Goal: Information Seeking & Learning: Learn about a topic

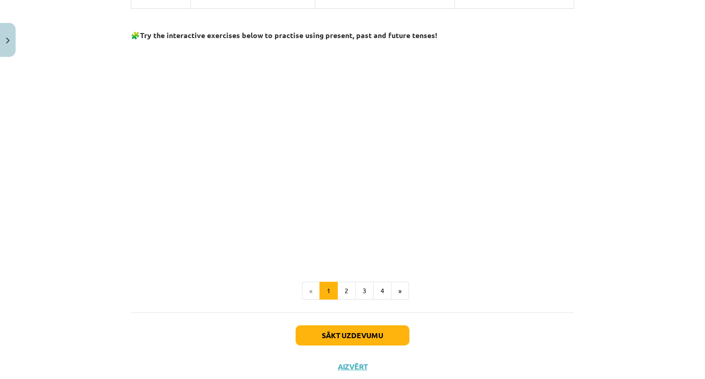
scroll to position [877, 0]
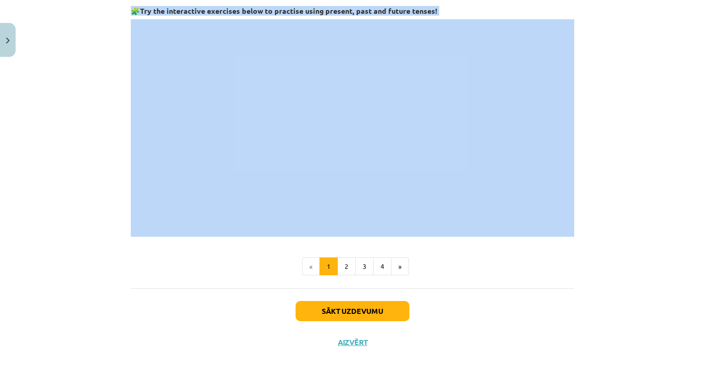
drag, startPoint x: 123, startPoint y: 113, endPoint x: 607, endPoint y: 171, distance: 487.5
click at [607, 171] on div "Mācību tēma: Angļu valodas 9. klases 1. ieskaites mācību materiāls #3 📝 Topic 2…" at bounding box center [352, 189] width 705 height 379
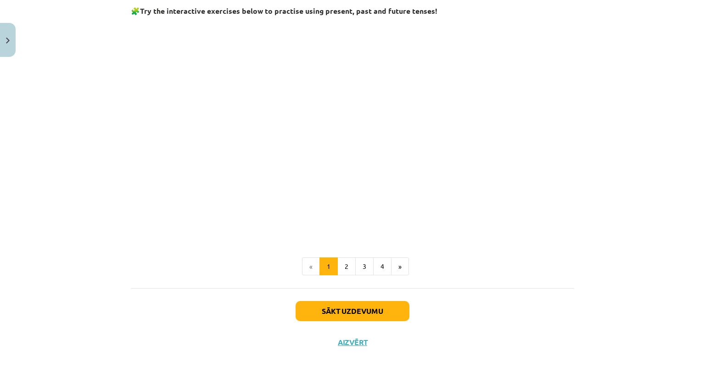
click at [637, 52] on div "Mācību tēma: Angļu valodas 9. klases 1. ieskaites mācību materiāls #3 📝 Topic 2…" at bounding box center [352, 189] width 705 height 379
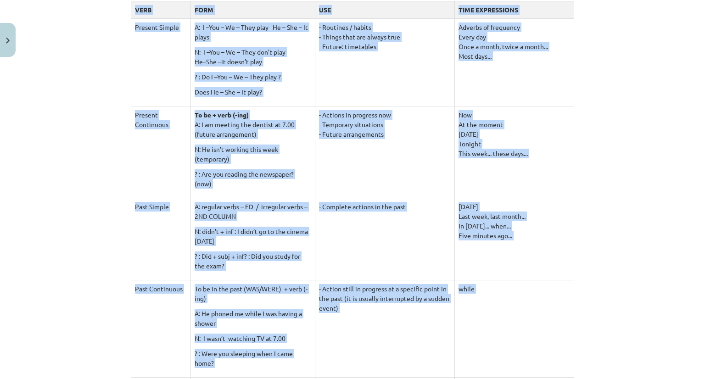
scroll to position [154, 0]
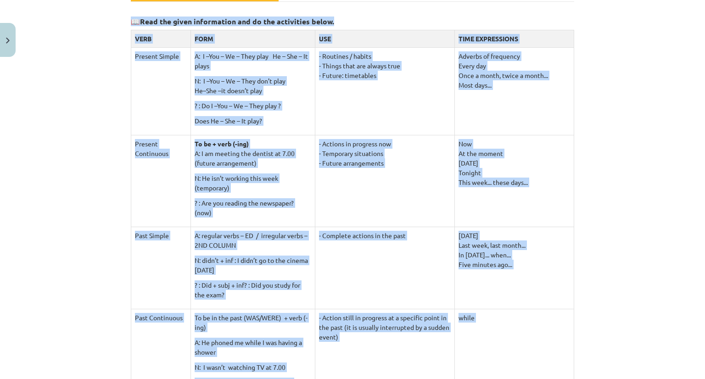
drag, startPoint x: 475, startPoint y: 308, endPoint x: 122, endPoint y: 22, distance: 454.1
copy div "📖 Lore ips dolor sitametcons adi el sed doeiusmodt incid. UTLA ETDO MAG ALIQ EN…"
click at [114, 117] on div "Mācību tēma: Angļu valodas 9. klases 1. ieskaites mācību materiāls #3 📝 Topic 2…" at bounding box center [352, 189] width 705 height 379
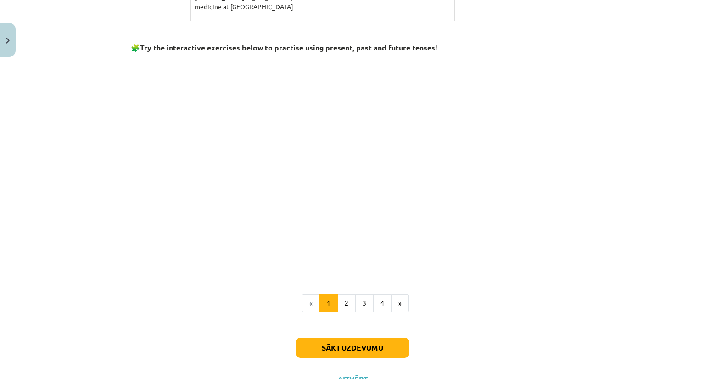
scroll to position [851, 0]
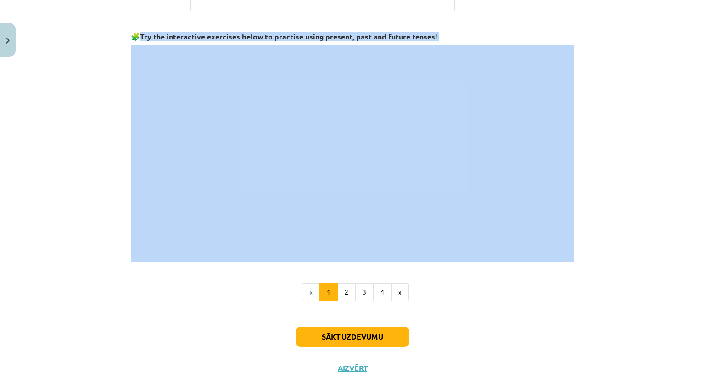
drag, startPoint x: 137, startPoint y: 33, endPoint x: 105, endPoint y: 161, distance: 132.3
click at [105, 161] on div "Mācību tēma: Angļu valodas 9. klases 1. ieskaites mācību materiāls #3 📝 Topic 2…" at bounding box center [352, 189] width 705 height 379
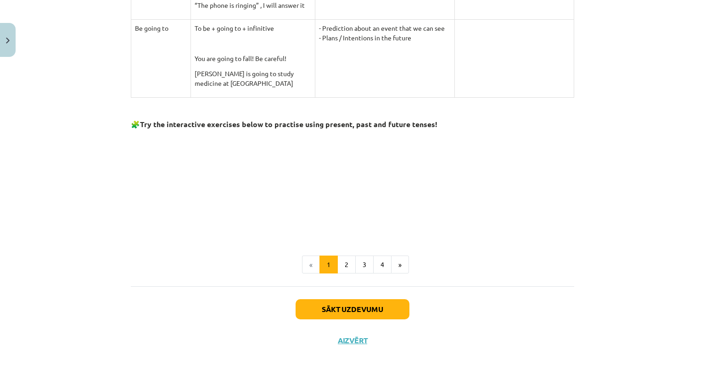
scroll to position [762, 0]
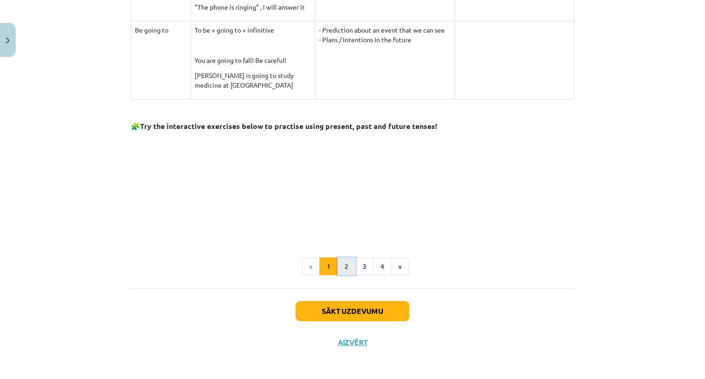
click at [340, 267] on button "2" at bounding box center [346, 266] width 18 height 18
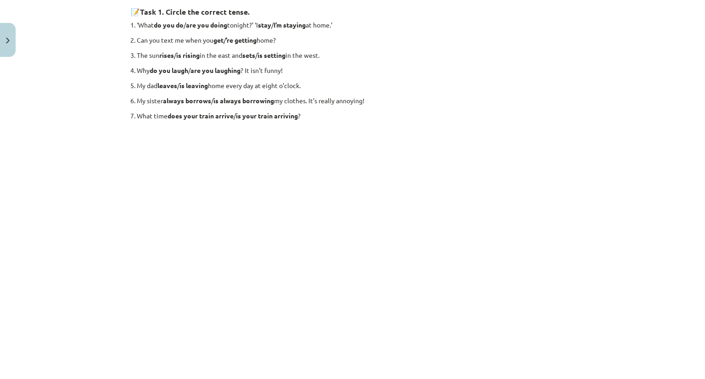
scroll to position [110, 0]
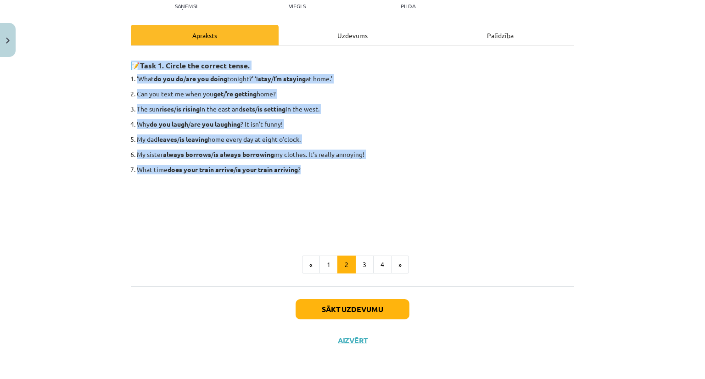
drag, startPoint x: 128, startPoint y: 62, endPoint x: 365, endPoint y: 165, distance: 257.9
click at [365, 165] on div "📝 Task 1. Circle the correct tense. ‘What do you do / are you doing tonight?’ ‘…" at bounding box center [352, 144] width 443 height 181
copy div "📝 Task 1. Circle the correct tense. ‘What do you do / are you doing tonight?’ ‘…"
click at [95, 89] on div "Mācību tēma: Angļu valodas 9. klases 1. ieskaites mācību materiāls #3 📝 Topic 2…" at bounding box center [352, 189] width 705 height 379
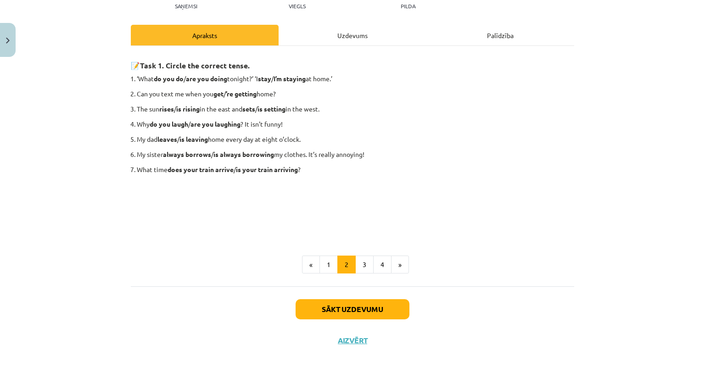
click at [398, 98] on ol "‘What do you do / are you doing tonight?’ ‘I stay / I’m staying at home.’ Can y…" at bounding box center [352, 124] width 443 height 100
click at [169, 228] on p at bounding box center [352, 230] width 443 height 10
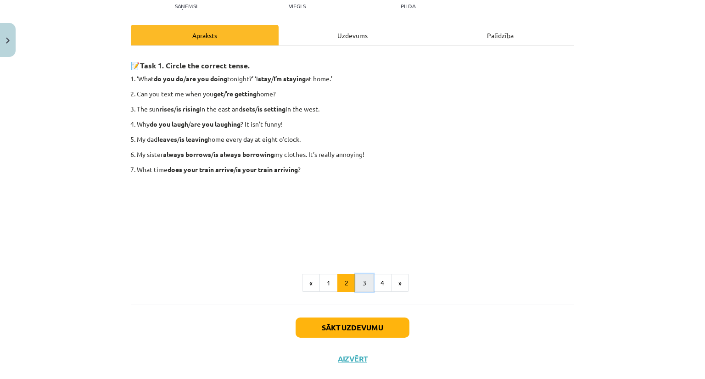
click at [360, 281] on button "3" at bounding box center [364, 283] width 18 height 18
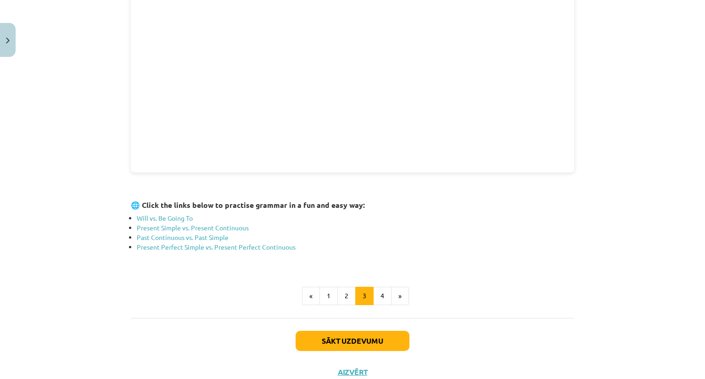
scroll to position [298, 0]
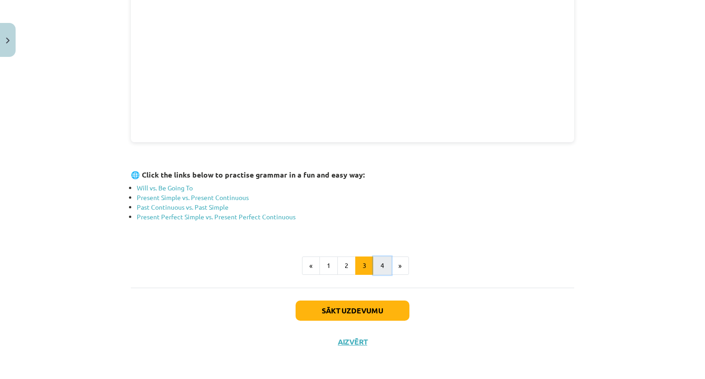
click at [381, 263] on button "4" at bounding box center [382, 265] width 18 height 18
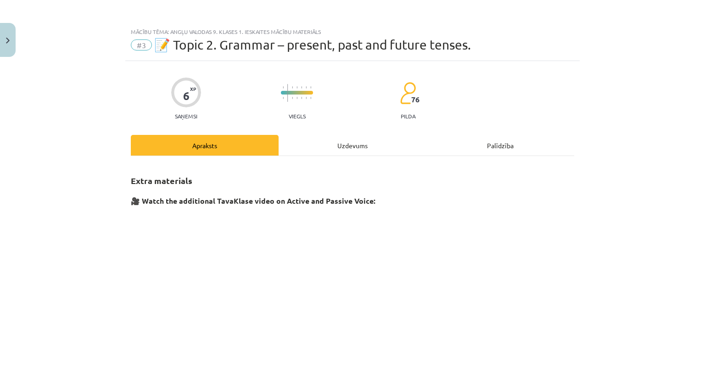
scroll to position [178, 0]
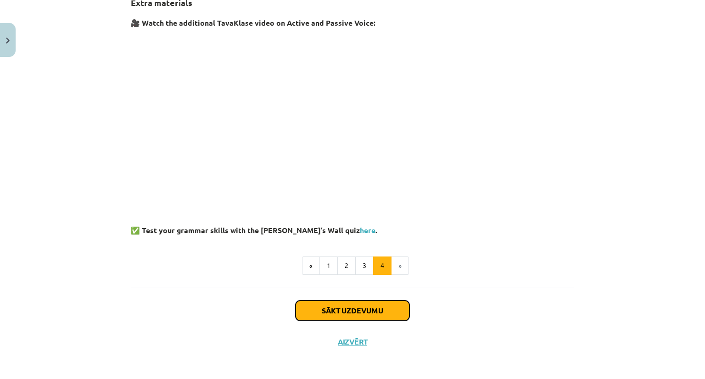
click at [334, 307] on button "Sākt uzdevumu" at bounding box center [352, 310] width 114 height 20
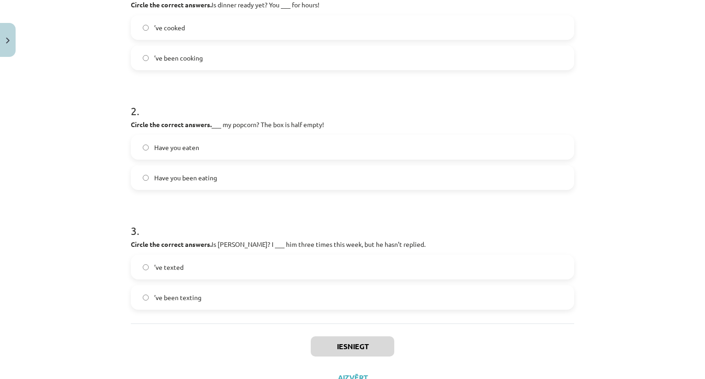
scroll to position [251, 0]
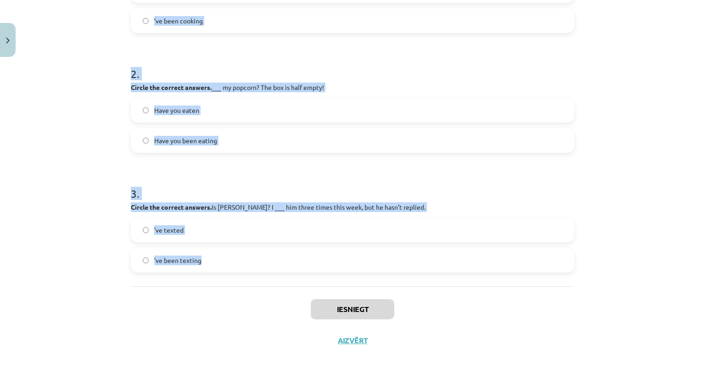
drag, startPoint x: 121, startPoint y: 51, endPoint x: 395, endPoint y: 272, distance: 351.3
click at [395, 272] on div "6 XP Saņemsi Viegls 76 pilda Apraksts Uzdevums Palīdzība 1 . Circle the correct…" at bounding box center [352, 83] width 454 height 546
copy form "1 . Circle the correct answers. Is dinner ready yet? You ___ for hours! ’ve coo…"
drag, startPoint x: 74, startPoint y: 95, endPoint x: 85, endPoint y: 52, distance: 44.5
click at [85, 52] on div "Mācību tēma: Angļu valodas 9. klases 1. ieskaites mācību materiāls #3 📝 Topic 2…" at bounding box center [352, 189] width 705 height 379
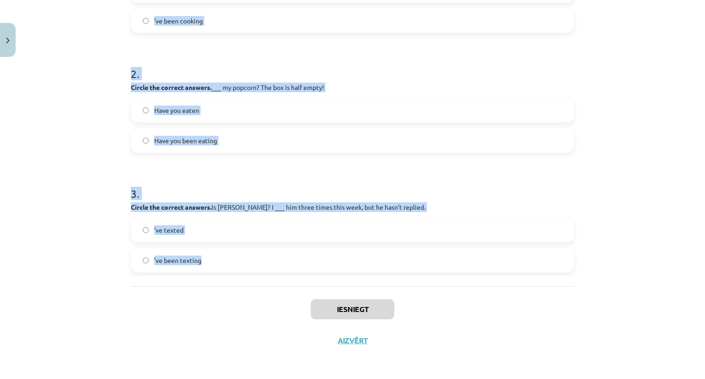
click at [85, 52] on div "Mācību tēma: Angļu valodas 9. klases 1. ieskaites mācību materiāls #3 📝 Topic 2…" at bounding box center [352, 189] width 705 height 379
click at [165, 67] on h1 "2 ." at bounding box center [352, 65] width 443 height 28
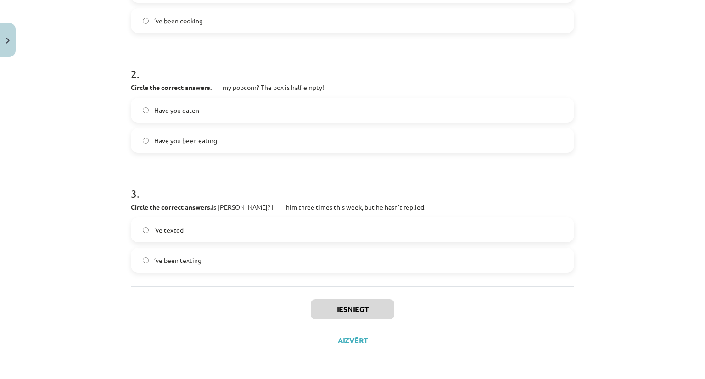
click at [109, 72] on div "Mācību tēma: Angļu valodas 9. klases 1. ieskaites mācību materiāls #3 📝 Topic 2…" at bounding box center [352, 189] width 705 height 379
click at [339, 305] on button "Iesniegt" at bounding box center [352, 309] width 83 height 20
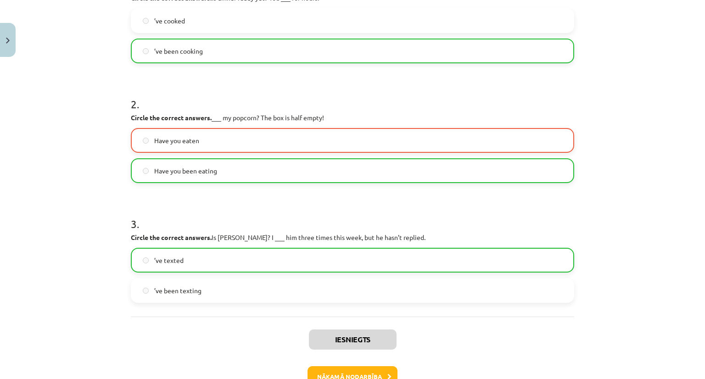
scroll to position [279, 0]
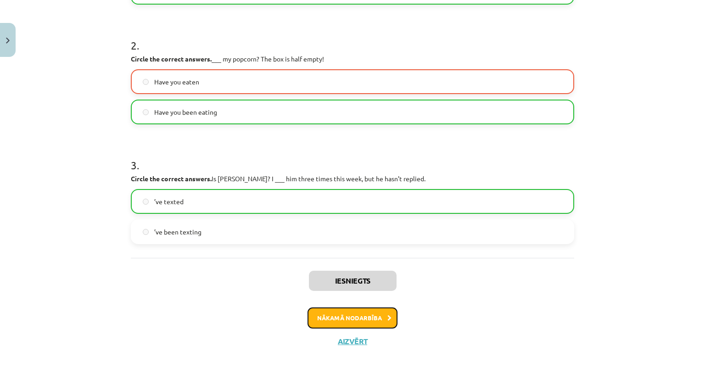
click at [347, 318] on button "Nākamā nodarbība" at bounding box center [352, 317] width 90 height 21
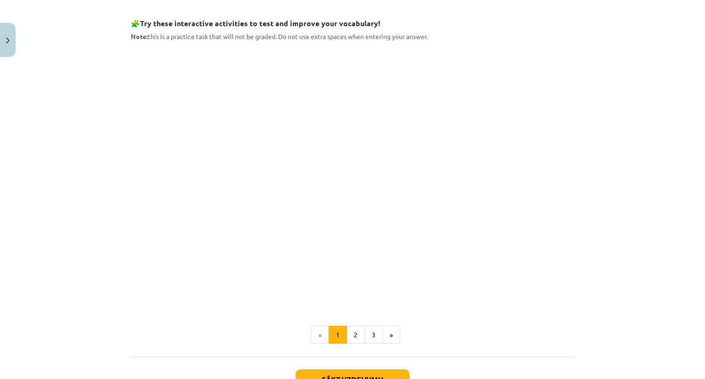
scroll to position [499, 0]
drag, startPoint x: 139, startPoint y: 25, endPoint x: 455, endPoint y: 16, distance: 316.2
click at [455, 16] on h3 "🧩 Try these interactive activities to test and improve your vocabulary!" at bounding box center [352, 20] width 443 height 17
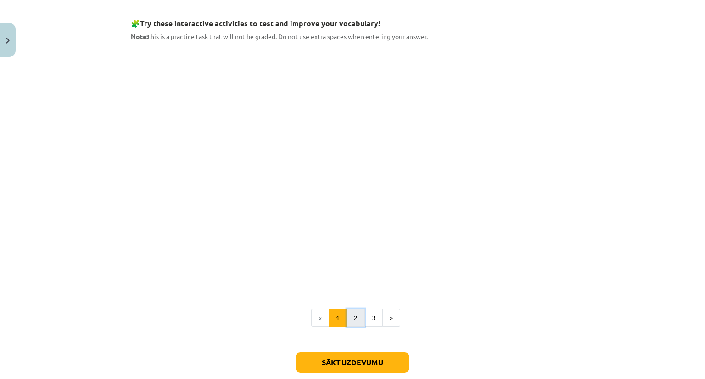
click at [354, 316] on button "2" at bounding box center [355, 318] width 18 height 18
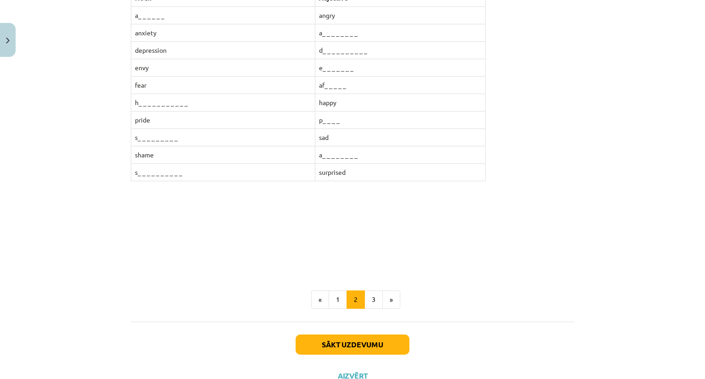
scroll to position [234, 0]
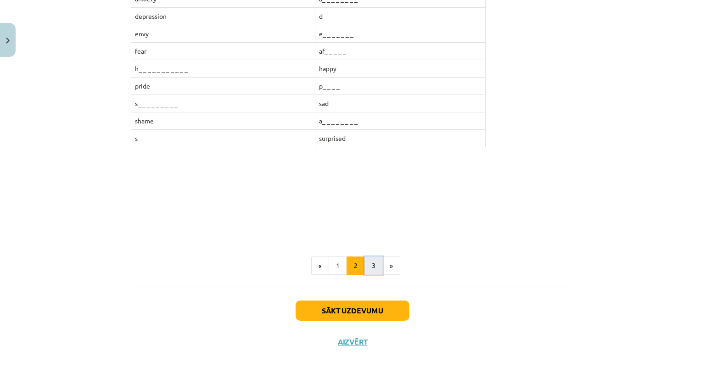
click at [368, 262] on button "3" at bounding box center [373, 265] width 18 height 18
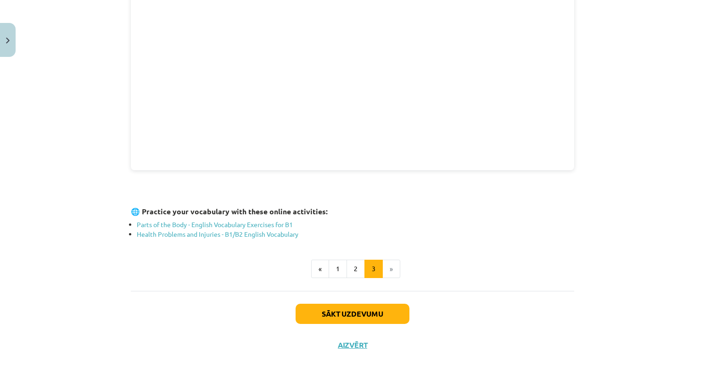
scroll to position [273, 0]
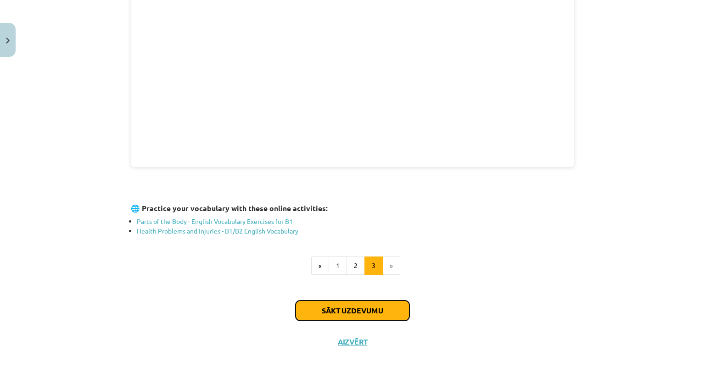
click at [367, 309] on button "Sākt uzdevumu" at bounding box center [352, 310] width 114 height 20
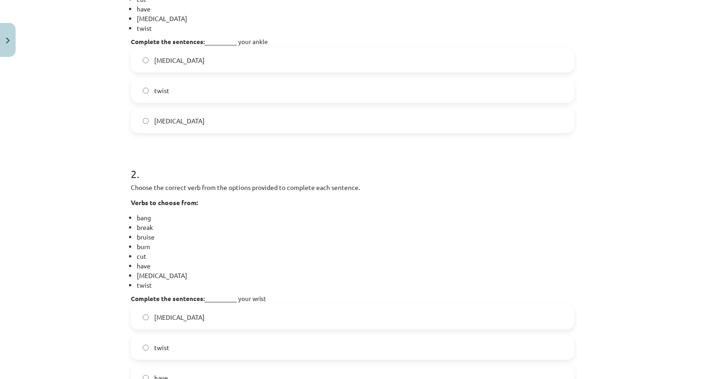
scroll to position [406, 0]
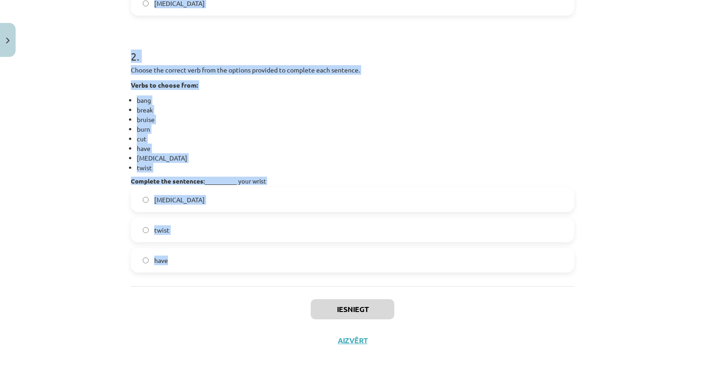
drag, startPoint x: 121, startPoint y: 191, endPoint x: 369, endPoint y: 275, distance: 261.4
click at [369, 275] on div "4 XP Saņemsi Viegls 76 pilda Apraksts Uzdevums Palīdzība 1 . Choose the correct…" at bounding box center [352, 5] width 454 height 701
copy form "Choose the correct verb from the options provided to complete each sentence. Ve…"
click at [105, 105] on div "Mācību tēma: Angļu valodas 9. klases 1. ieskaites mācību materiāls #4 🔤 Topic 3…" at bounding box center [352, 189] width 705 height 379
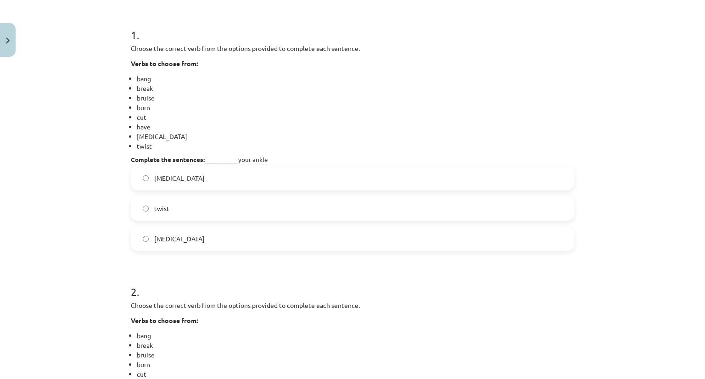
scroll to position [174, 0]
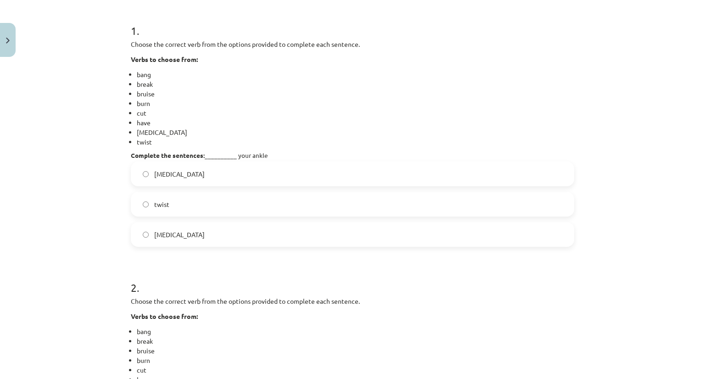
drag, startPoint x: 74, startPoint y: 84, endPoint x: 83, endPoint y: 63, distance: 22.8
click at [83, 63] on div "Mācību tēma: Angļu valodas 9. klases 1. ieskaites mācību materiāls #4 🔤 Topic 3…" at bounding box center [352, 189] width 705 height 379
click at [168, 174] on label "[MEDICAL_DATA]" at bounding box center [352, 173] width 441 height 23
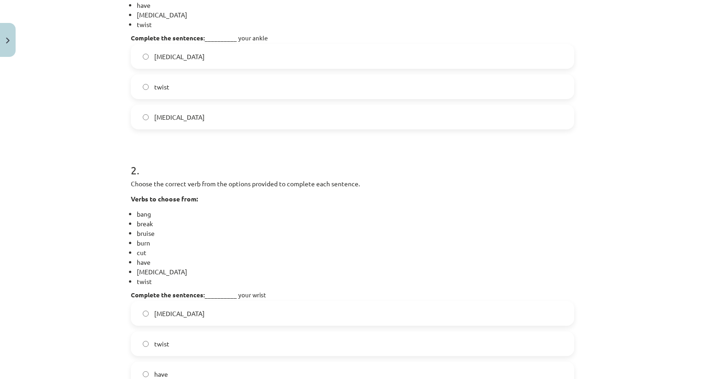
scroll to position [292, 0]
click at [145, 117] on label "[MEDICAL_DATA]" at bounding box center [352, 117] width 441 height 23
click at [140, 50] on label "[MEDICAL_DATA]" at bounding box center [352, 56] width 441 height 23
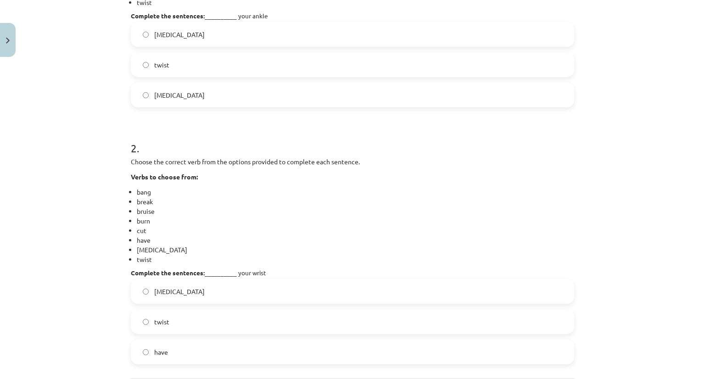
scroll to position [406, 0]
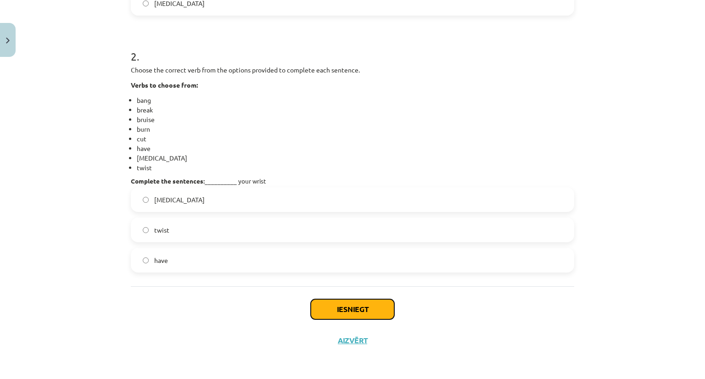
click at [342, 309] on button "Iesniegt" at bounding box center [352, 309] width 83 height 20
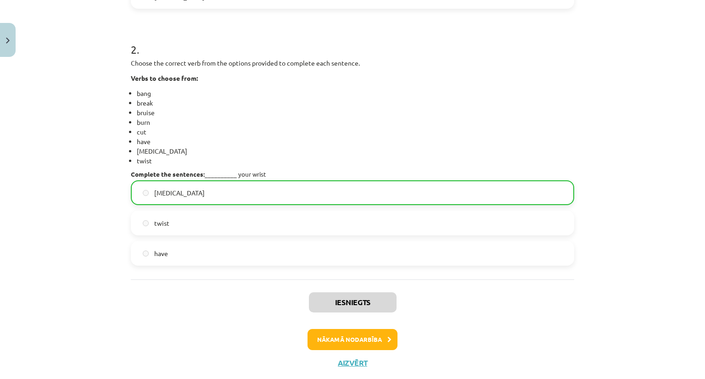
scroll to position [428, 0]
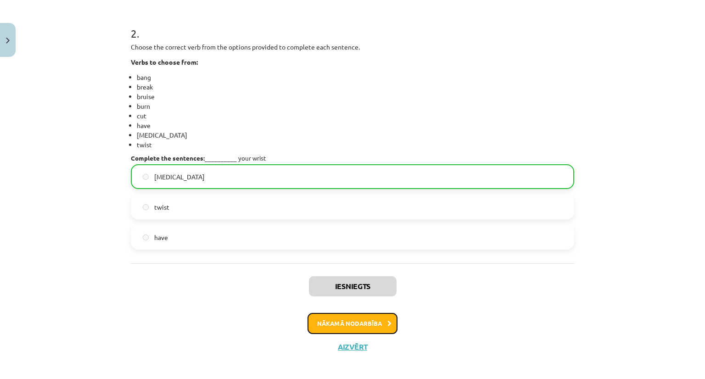
click at [352, 327] on button "Nākamā nodarbība" at bounding box center [352, 323] width 90 height 21
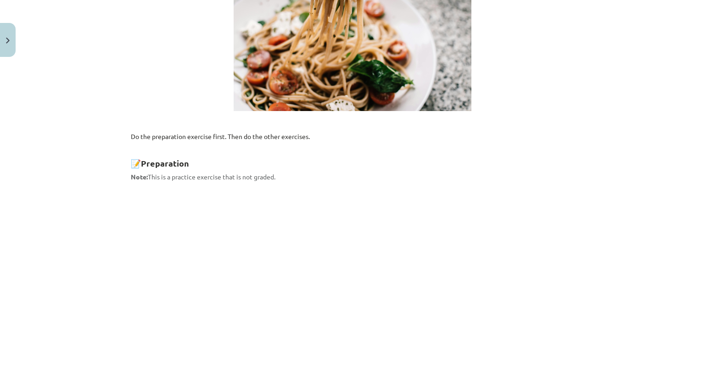
scroll to position [593, 0]
